Goal: Navigation & Orientation: Find specific page/section

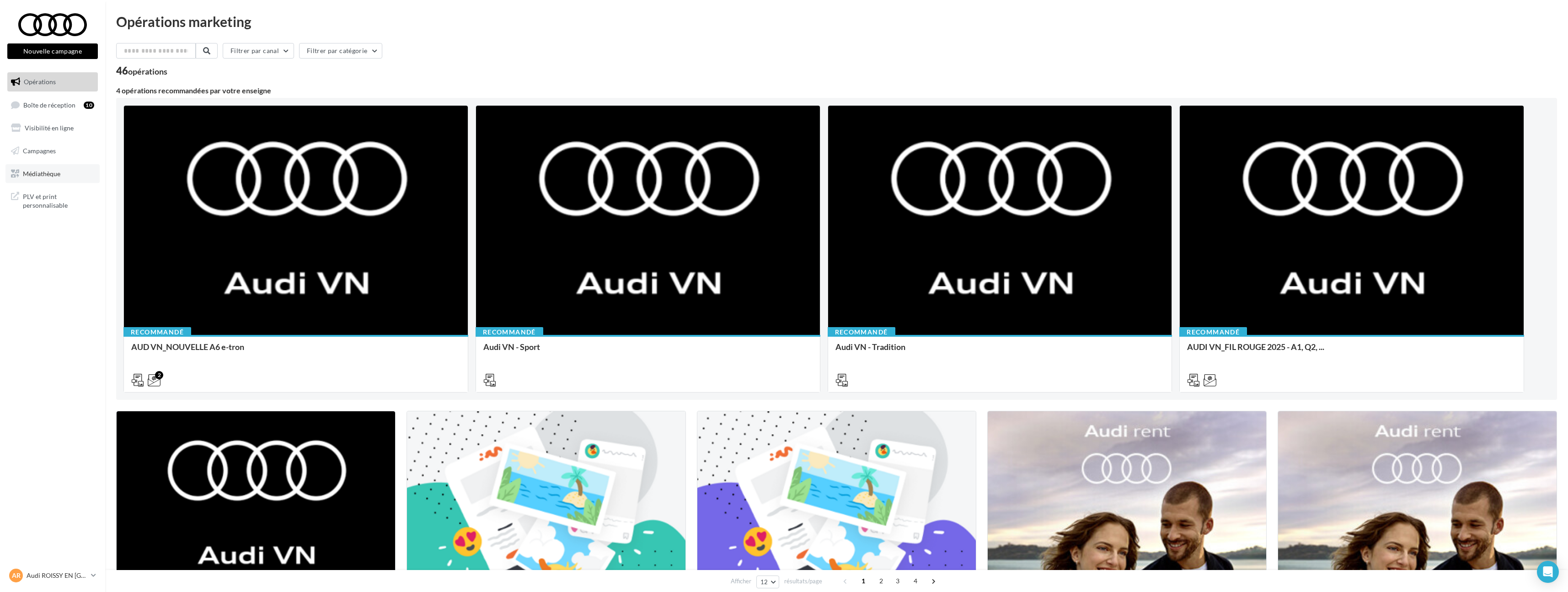
click at [50, 179] on link "Médiathèque" at bounding box center [52, 174] width 94 height 19
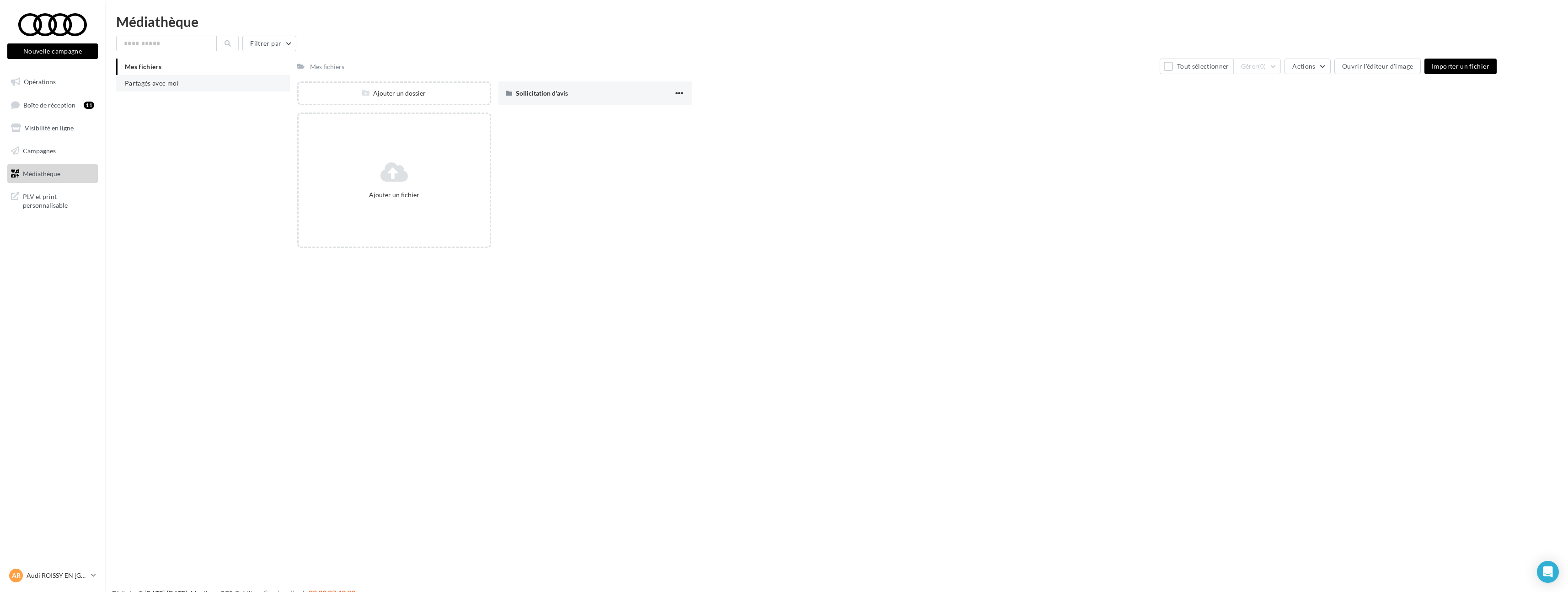
click at [141, 85] on span "Partagés avec moi" at bounding box center [152, 82] width 54 height 8
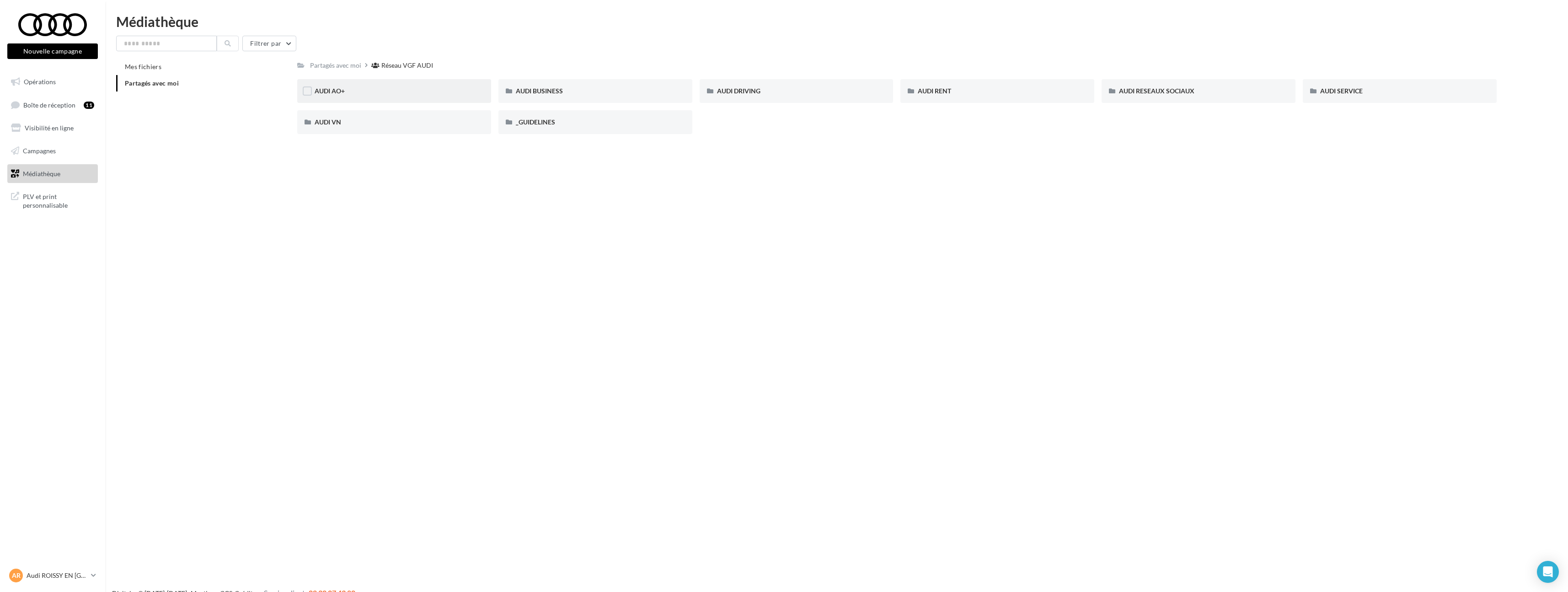
click at [400, 86] on div "AUDI AO+" at bounding box center [394, 91] width 194 height 24
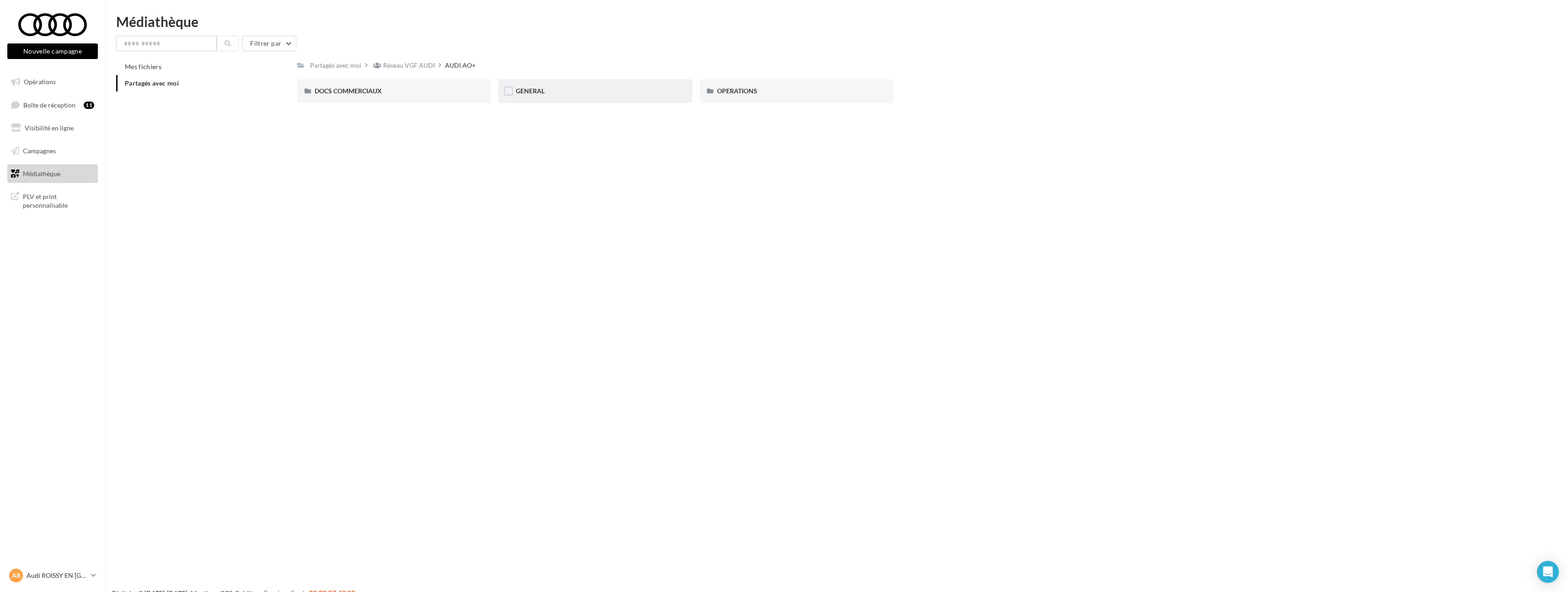
click at [606, 89] on div "GENERAL" at bounding box center [595, 91] width 159 height 9
click at [415, 88] on div "Charte VO" at bounding box center [395, 91] width 159 height 9
click at [415, 88] on div "Logo Audi Occasion :plus" at bounding box center [395, 91] width 159 height 9
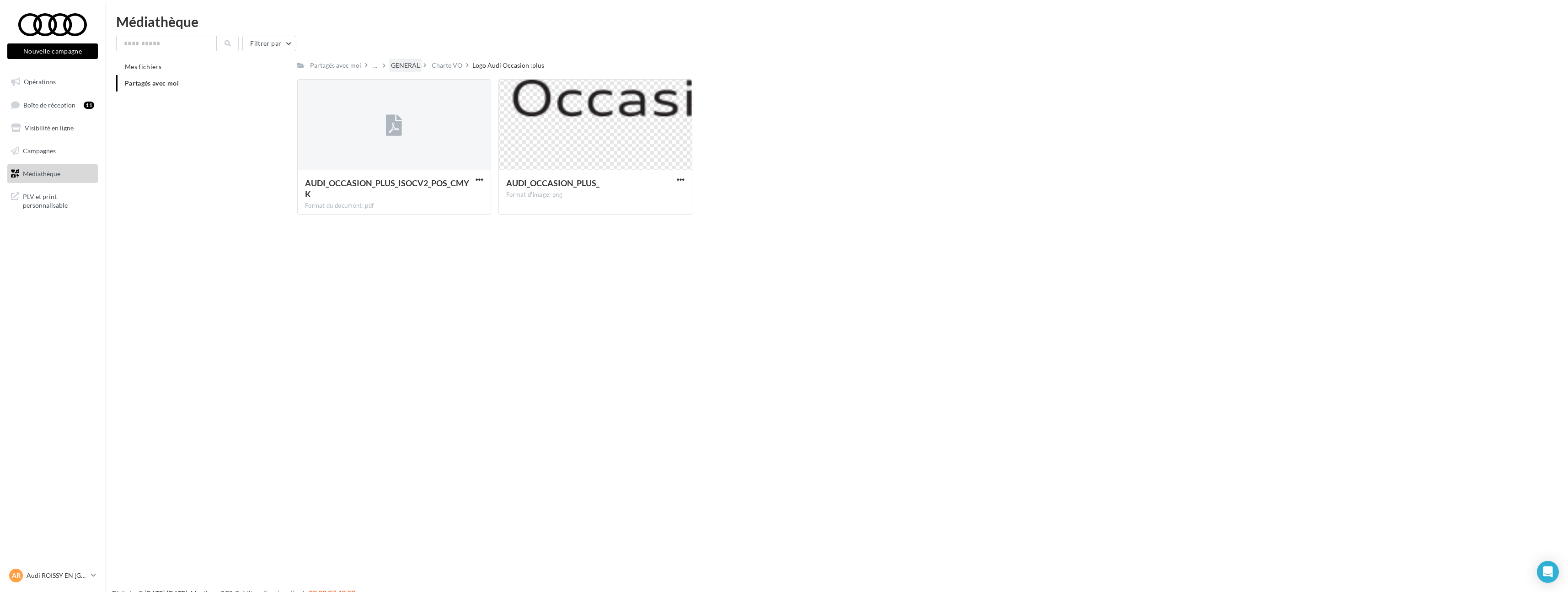
click at [398, 64] on div "GENERAL" at bounding box center [406, 65] width 29 height 9
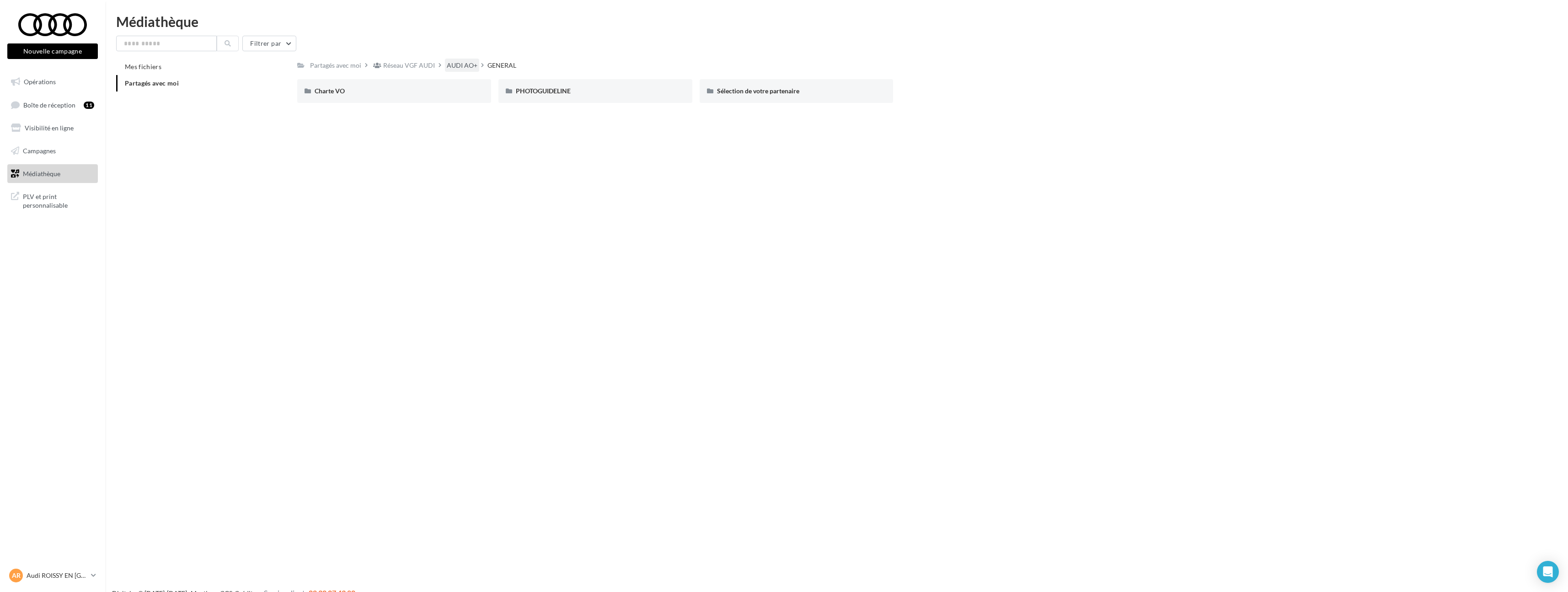
click at [461, 62] on div "AUDI AO+" at bounding box center [462, 65] width 30 height 9
click at [742, 89] on span "OPERATIONS" at bounding box center [737, 91] width 41 height 8
click at [420, 83] on div "AUDI VO_Campagne_Octobre" at bounding box center [394, 91] width 194 height 24
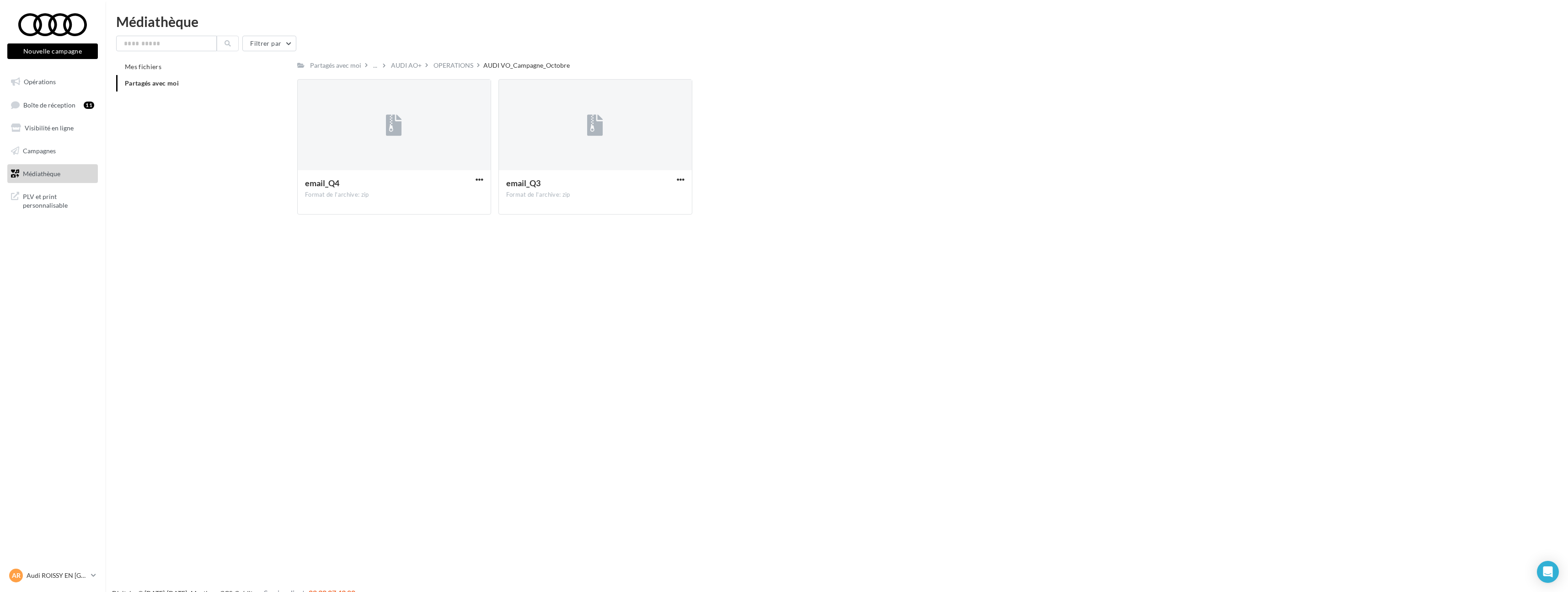
click at [491, 66] on div "AUDI VO_Campagne_Octobre" at bounding box center [527, 65] width 86 height 9
click at [453, 63] on div "OPERATIONS" at bounding box center [453, 65] width 40 height 9
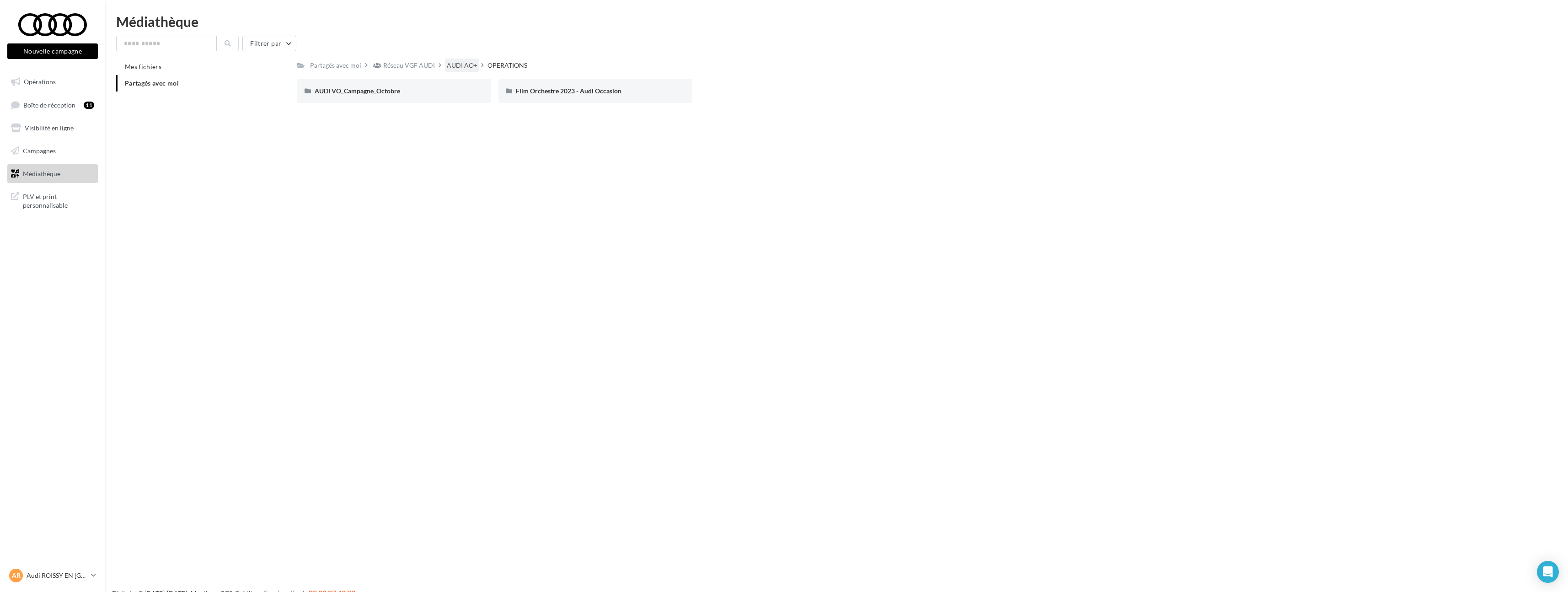
click at [452, 67] on div "AUDI AO+" at bounding box center [462, 65] width 30 height 9
click at [178, 83] on span "Partagés avec moi" at bounding box center [152, 82] width 54 height 8
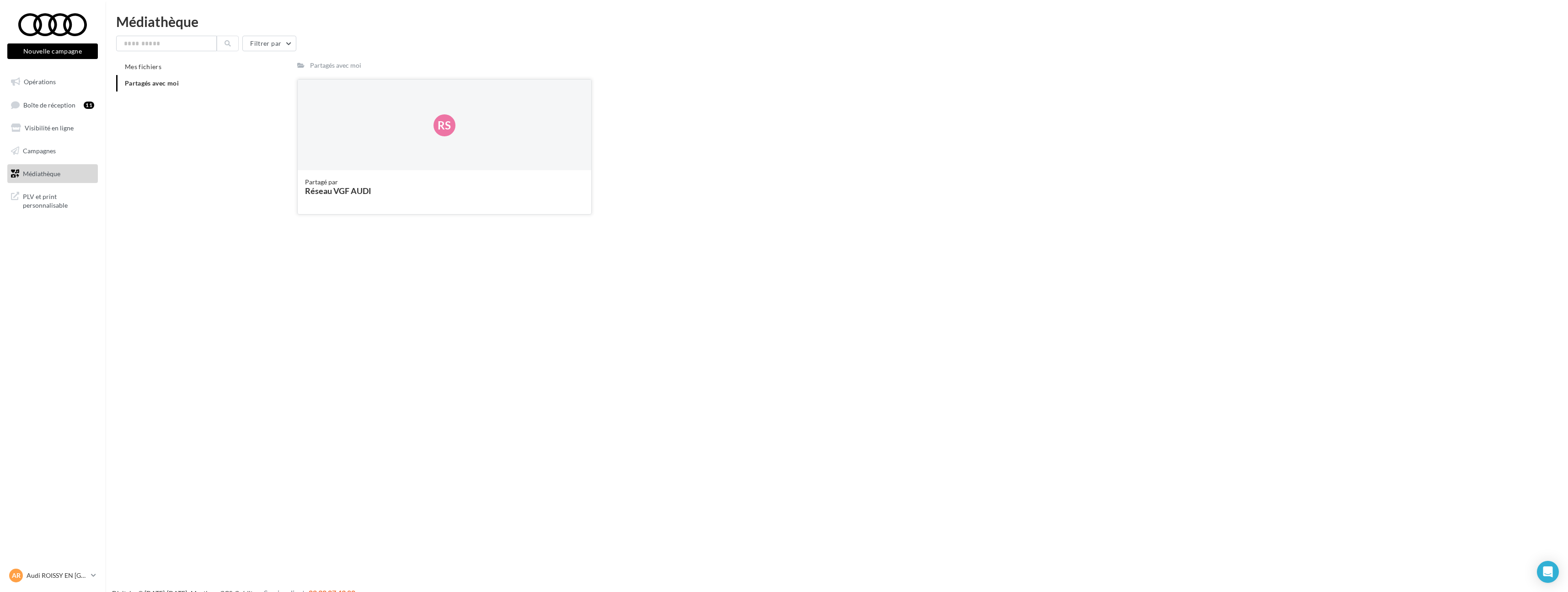
click at [369, 133] on div "Rs" at bounding box center [444, 125] width 294 height 91
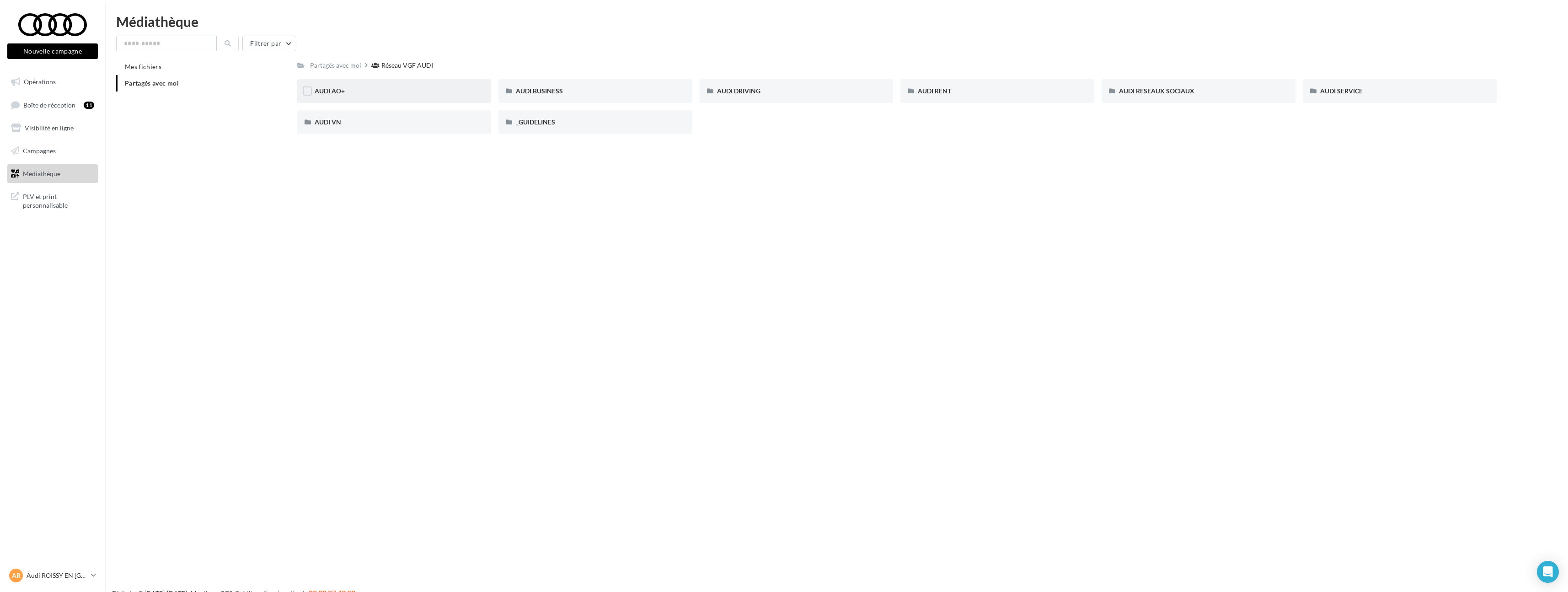
click at [394, 93] on div "AUDI AO+" at bounding box center [395, 91] width 159 height 9
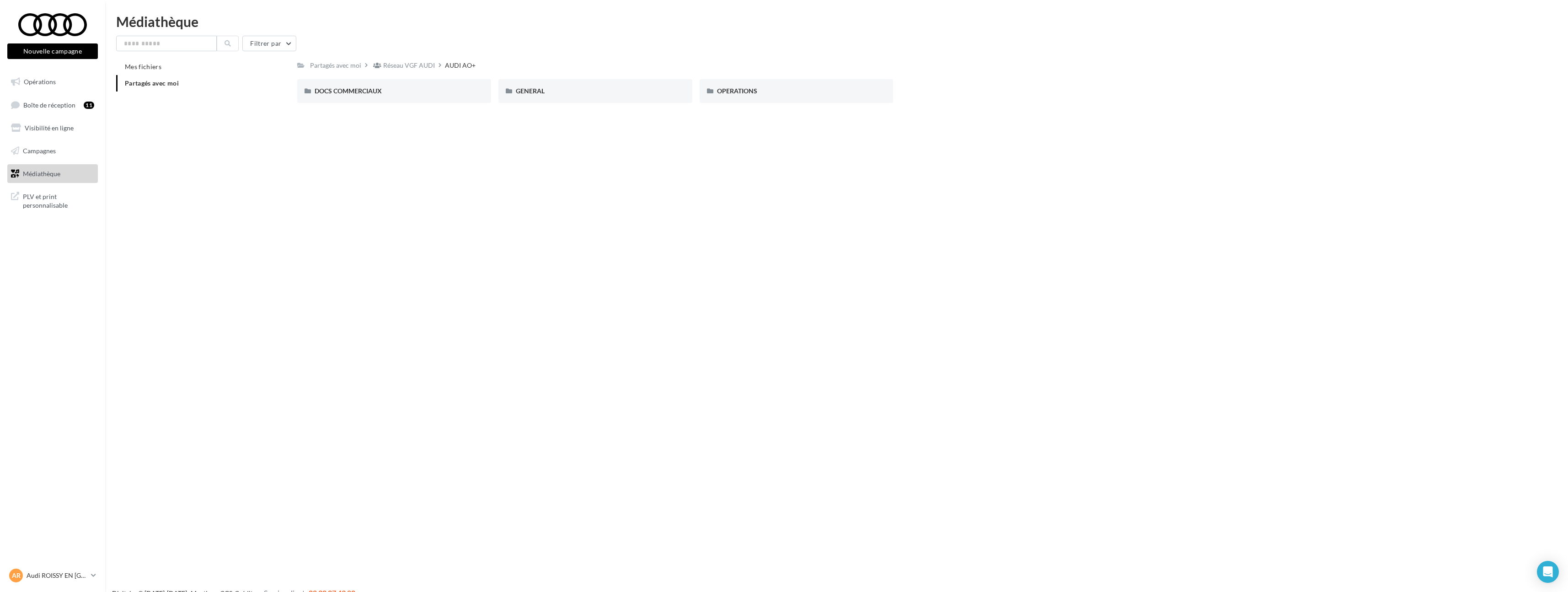
click at [394, 93] on div "DOCS COMMERCIAUX" at bounding box center [395, 91] width 159 height 9
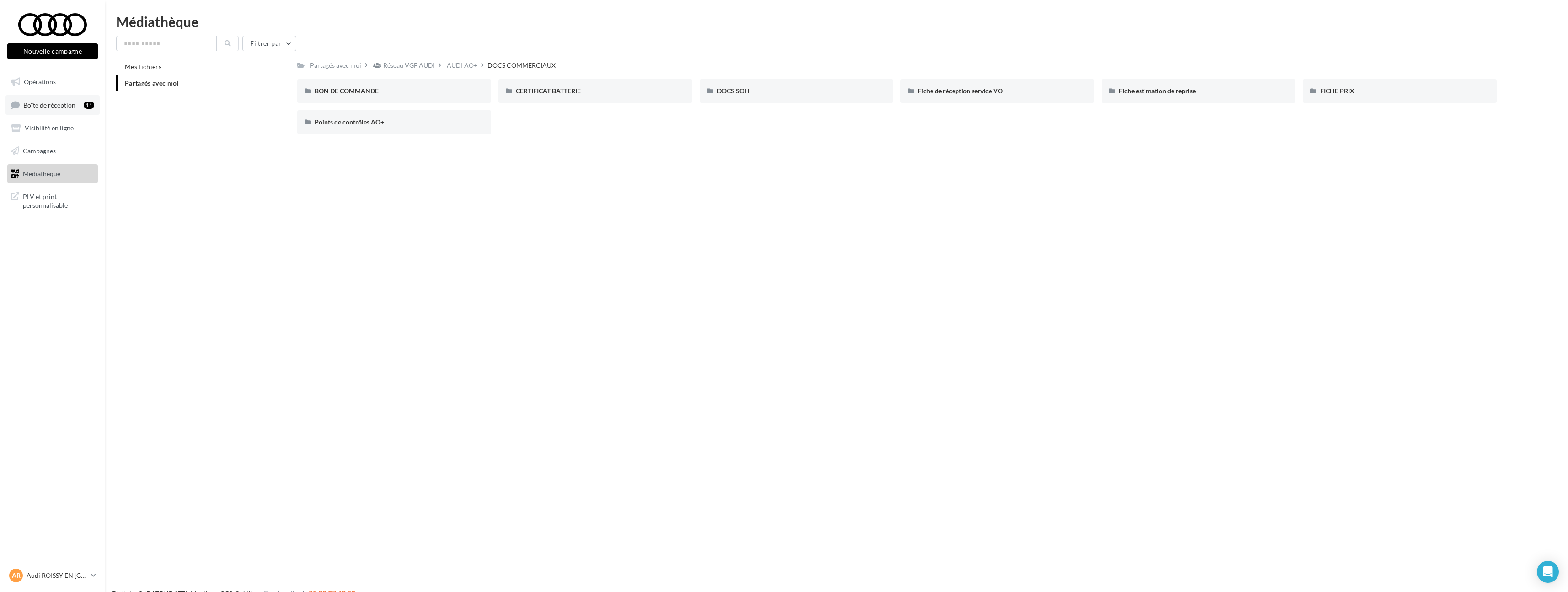
click at [33, 99] on link "Boîte de réception 11" at bounding box center [52, 104] width 94 height 19
